Goal: Find contact information: Find contact information

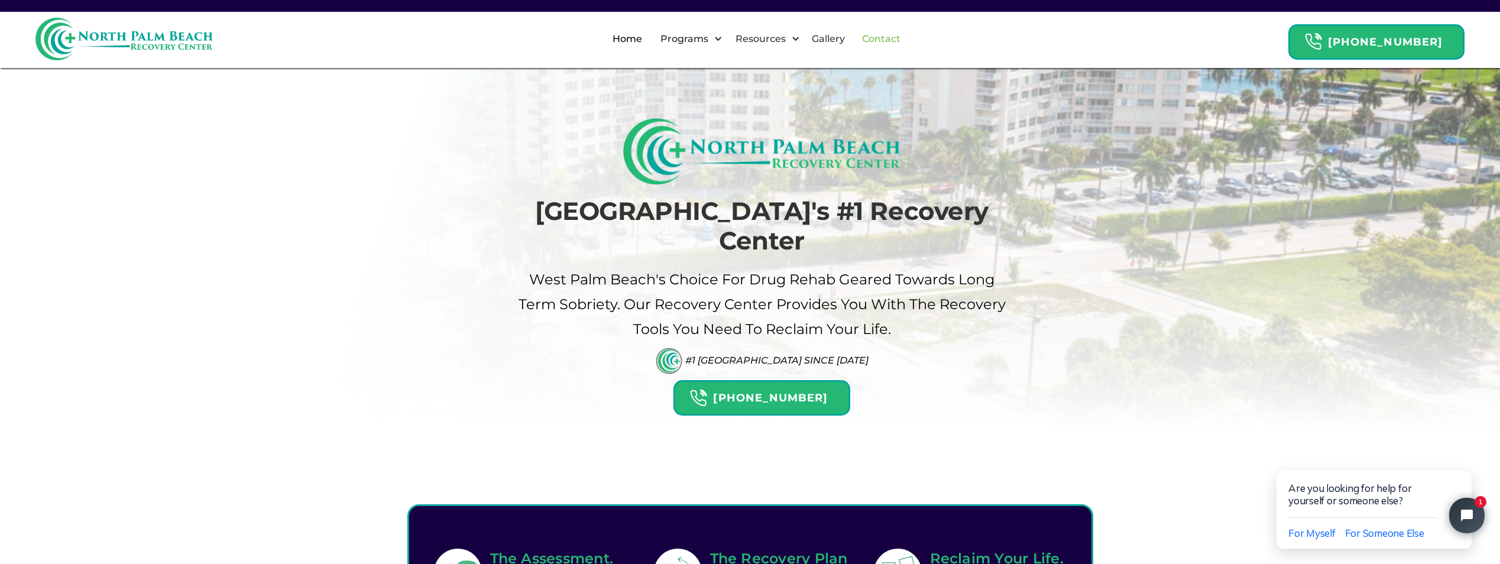
click at [904, 37] on link "Contact" at bounding box center [881, 39] width 53 height 38
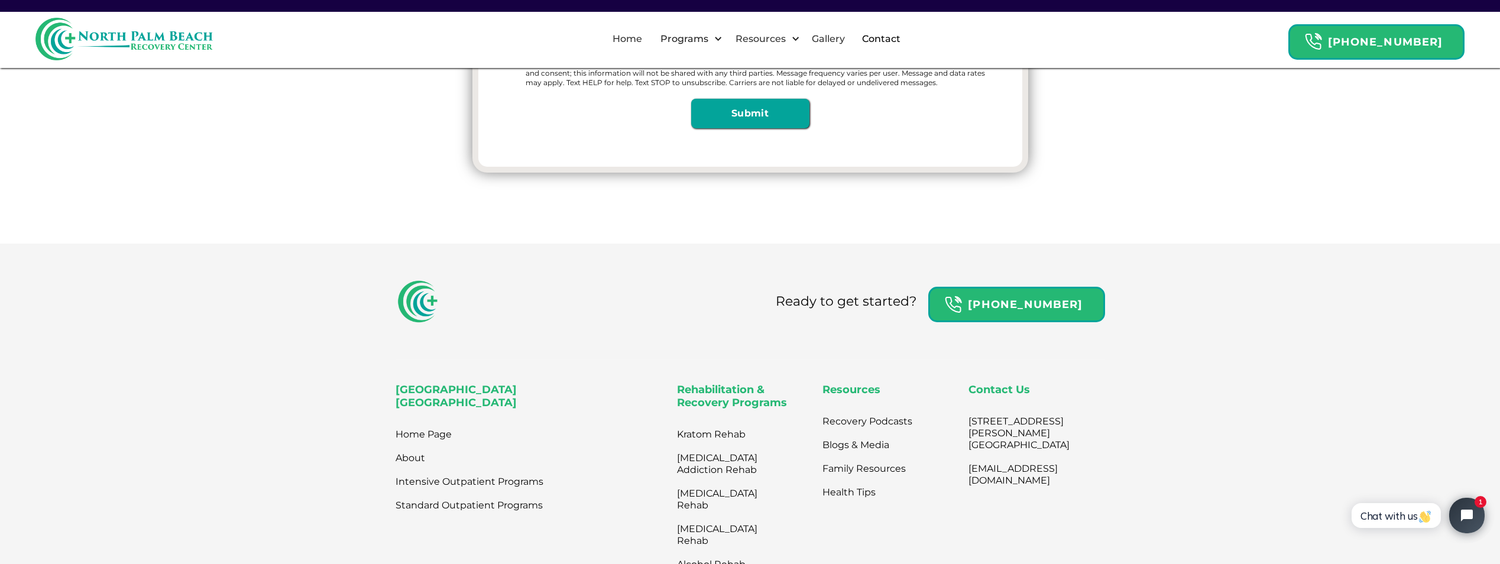
scroll to position [473, 0]
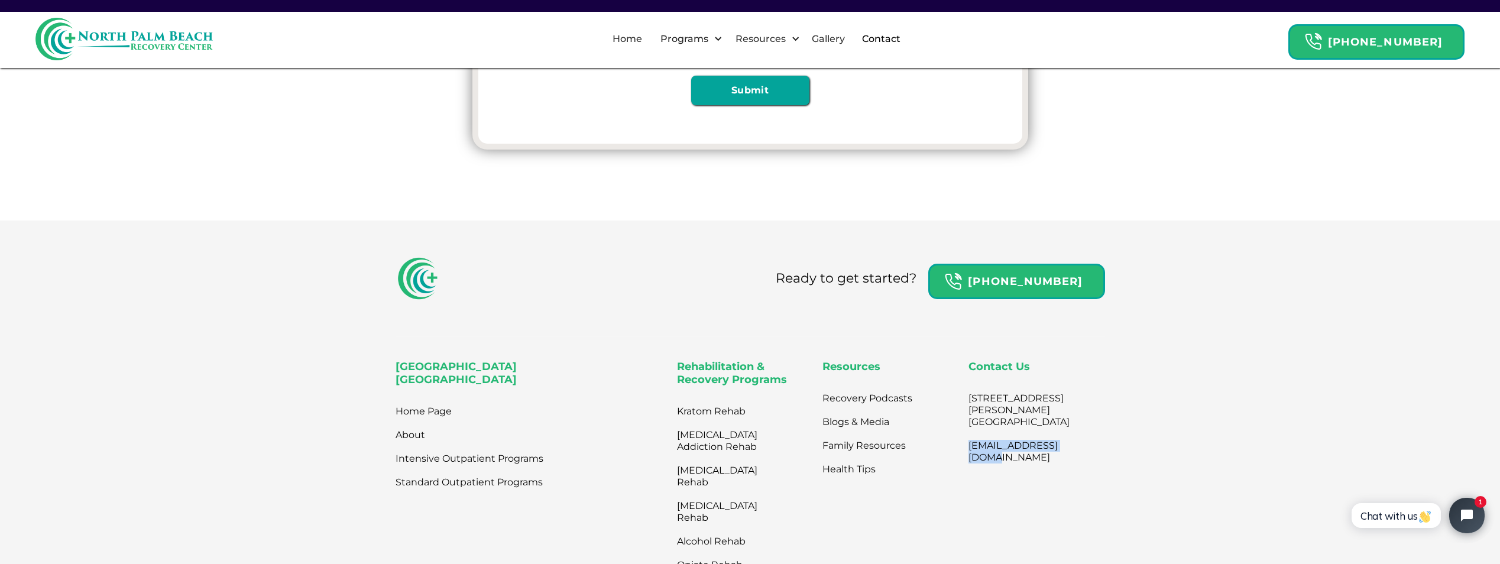
drag, startPoint x: 1086, startPoint y: 456, endPoint x: 954, endPoint y: 466, distance: 132.2
click at [954, 466] on div "[GEOGRAPHIC_DATA] Home Page About Intensive Outpatient Programs Standard Outpat…" at bounding box center [749, 510] width 709 height 298
copy link "[EMAIL_ADDRESS][DOMAIN_NAME]"
